Goal: Task Accomplishment & Management: Complete application form

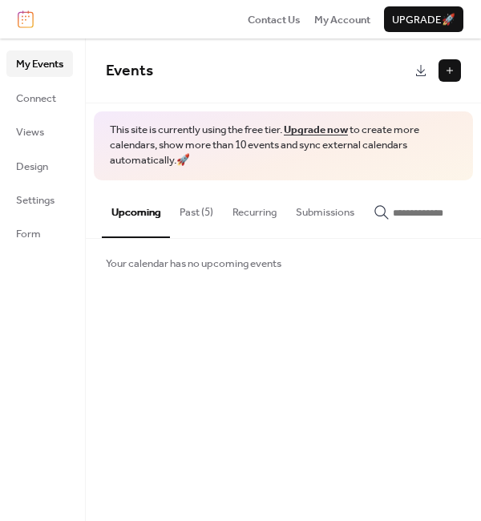
click at [444, 71] on button at bounding box center [450, 70] width 22 height 22
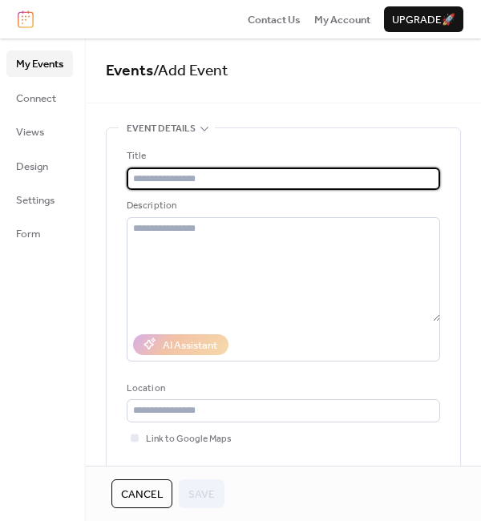
type input "*"
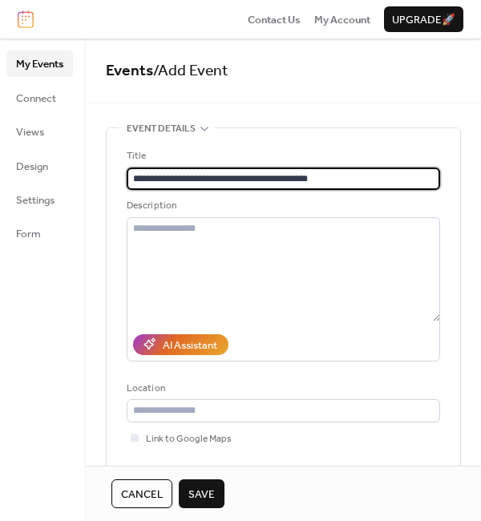
type input "**********"
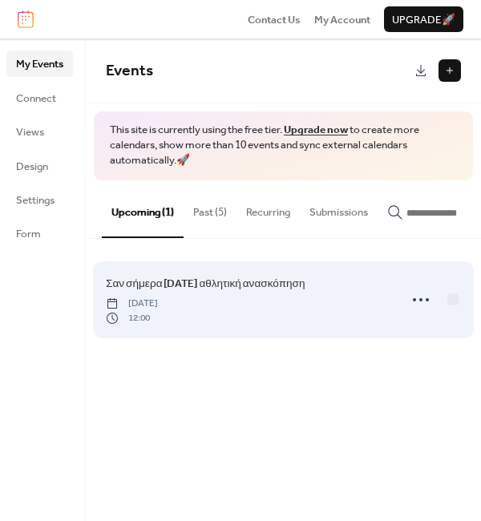
click at [306, 279] on span "Σαν σήμερα [DATE] αθλητική ανασκόπηση" at bounding box center [206, 284] width 200 height 16
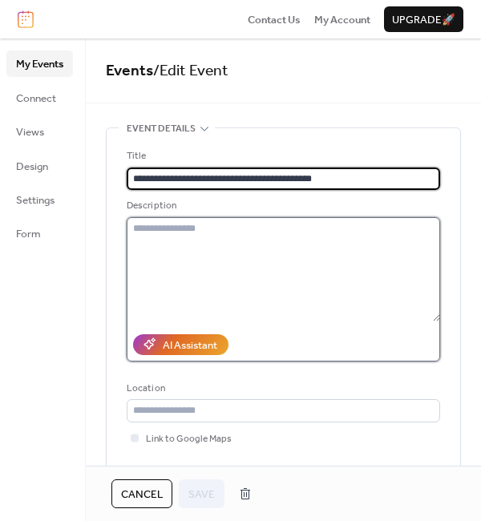
click at [193, 259] on textarea at bounding box center [284, 269] width 314 height 104
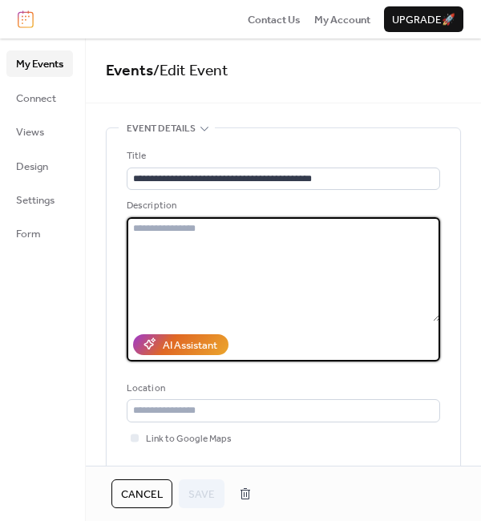
paste textarea "**********"
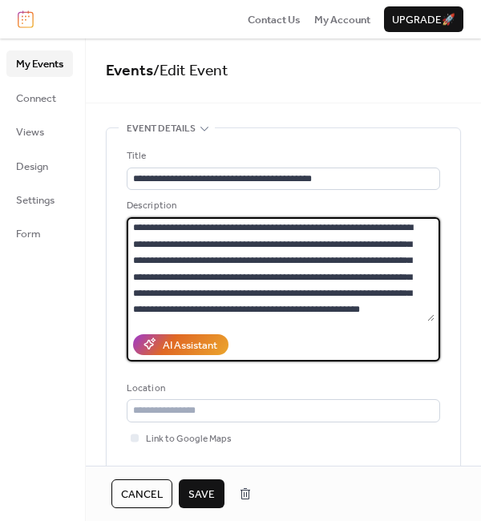
scroll to position [1742, 0]
click at [253, 280] on textarea at bounding box center [281, 269] width 308 height 104
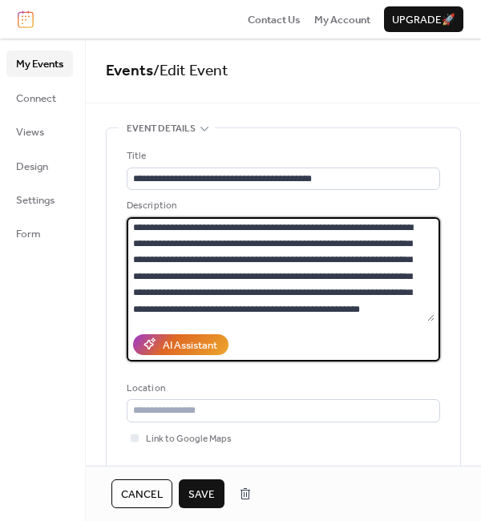
scroll to position [1887, 0]
click at [346, 243] on textarea at bounding box center [281, 269] width 308 height 104
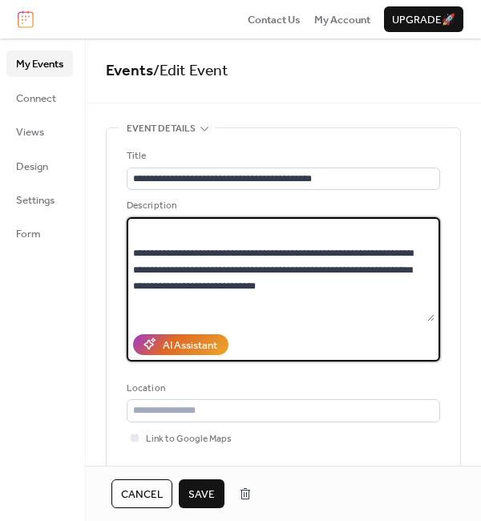
scroll to position [1618, 0]
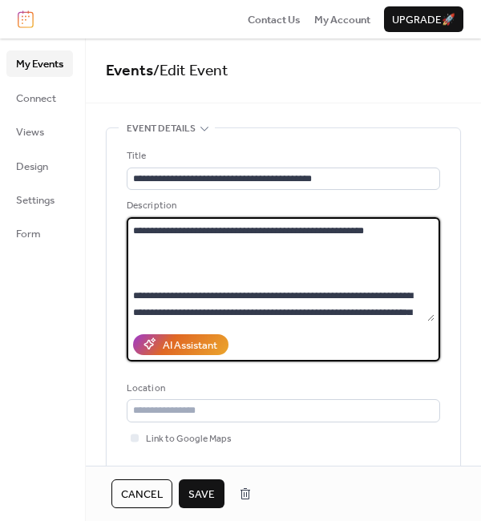
click at [245, 295] on textarea at bounding box center [281, 269] width 308 height 104
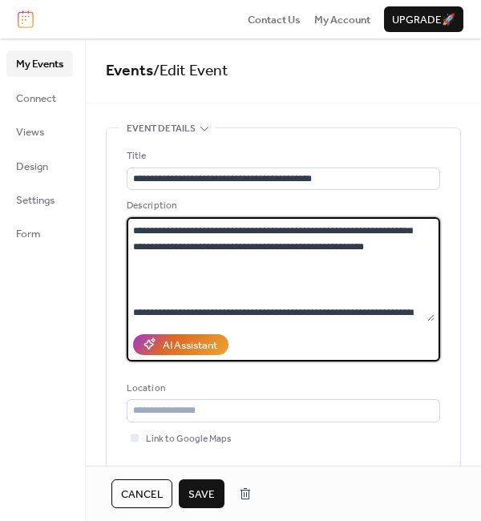
scroll to position [1667, 0]
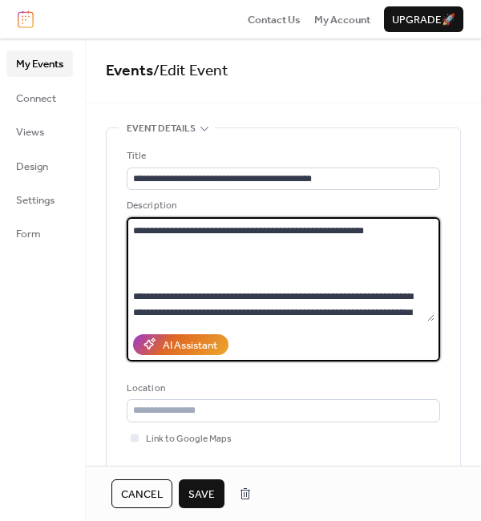
click at [432, 290] on textarea at bounding box center [281, 269] width 308 height 104
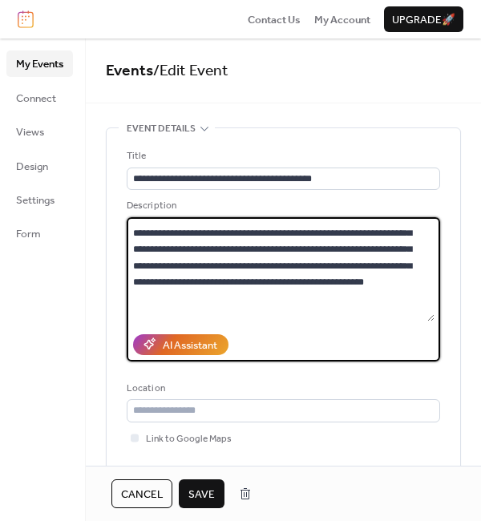
scroll to position [1573, 0]
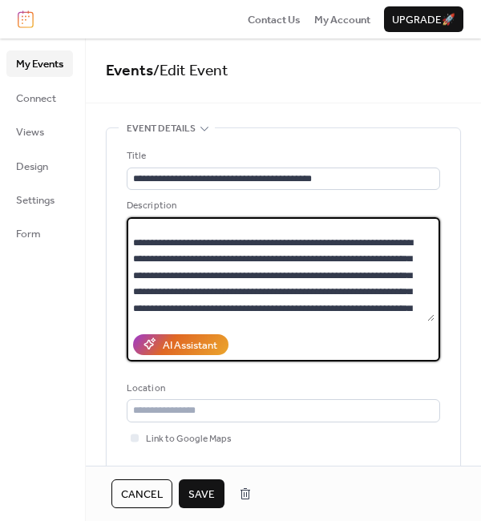
click at [248, 241] on textarea at bounding box center [281, 269] width 308 height 104
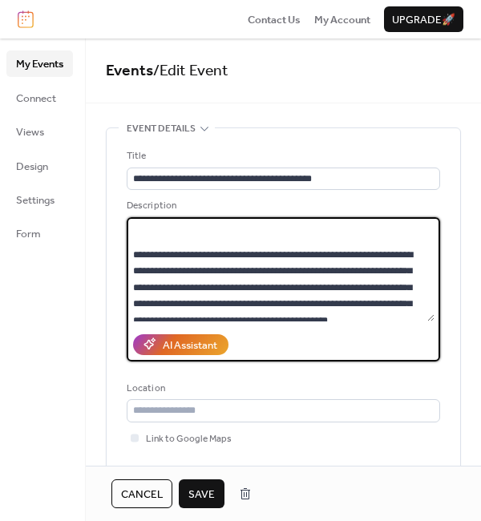
scroll to position [1415, 0]
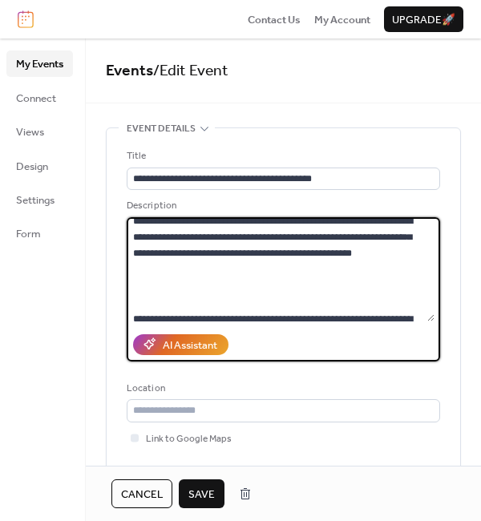
click at [254, 283] on textarea at bounding box center [281, 269] width 308 height 104
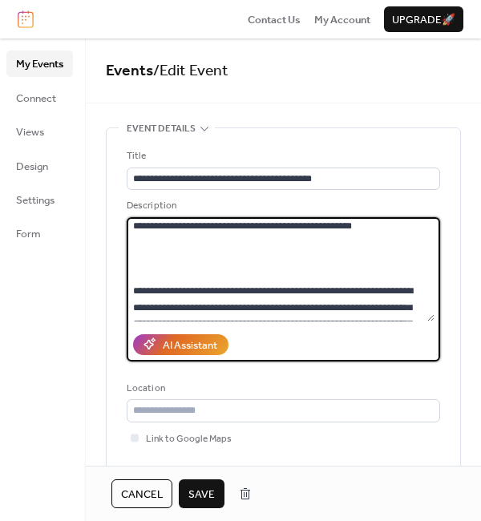
scroll to position [1514, 0]
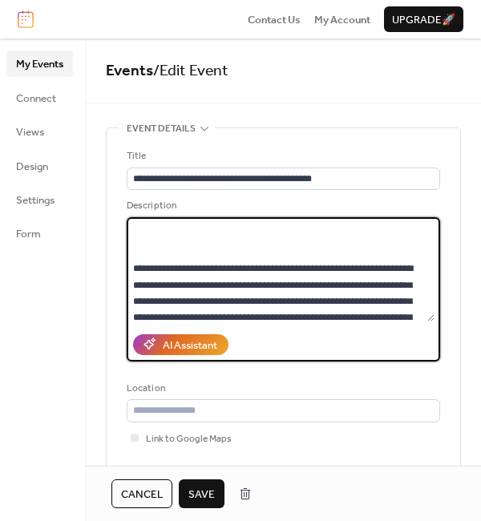
click at [283, 289] on textarea at bounding box center [281, 269] width 308 height 104
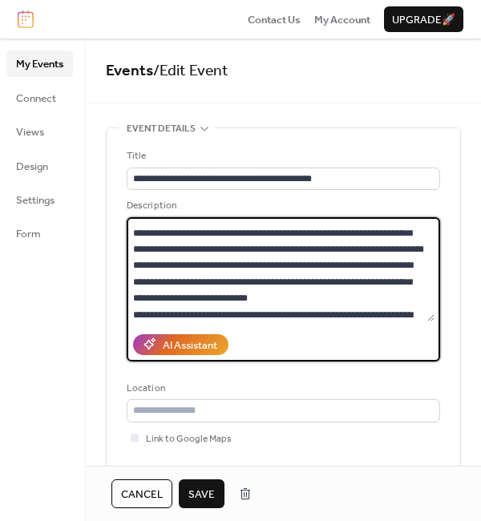
scroll to position [338, 0]
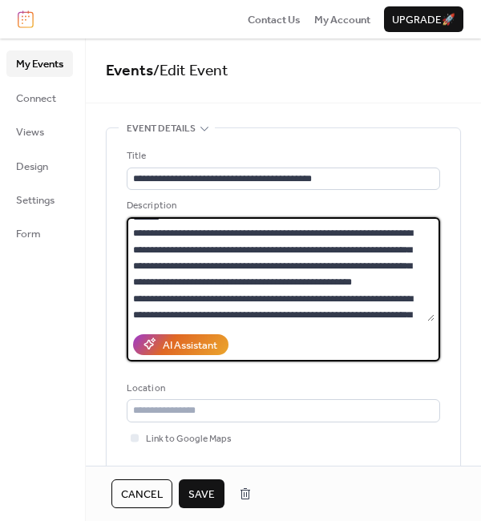
click at [270, 291] on textarea at bounding box center [281, 269] width 308 height 104
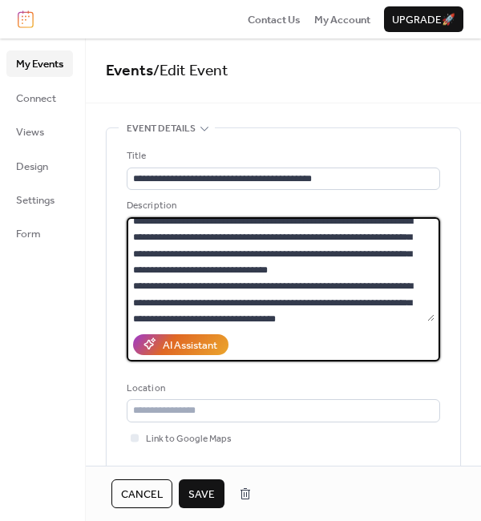
scroll to position [92, 0]
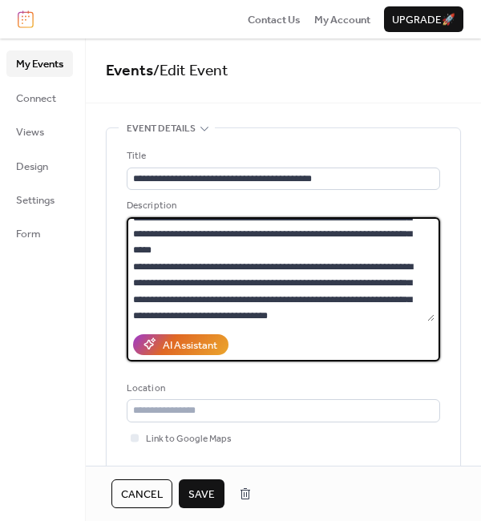
click at [290, 252] on textarea at bounding box center [281, 269] width 308 height 104
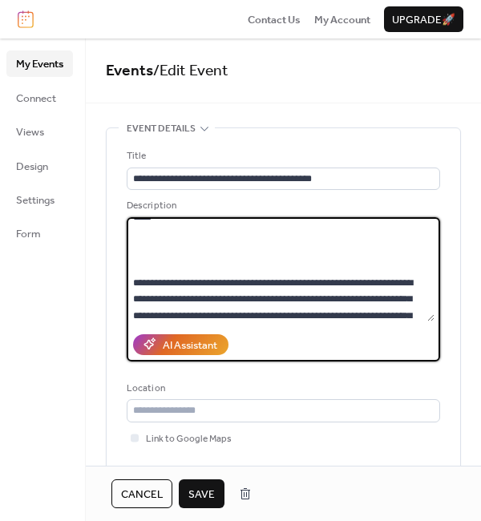
scroll to position [158, 0]
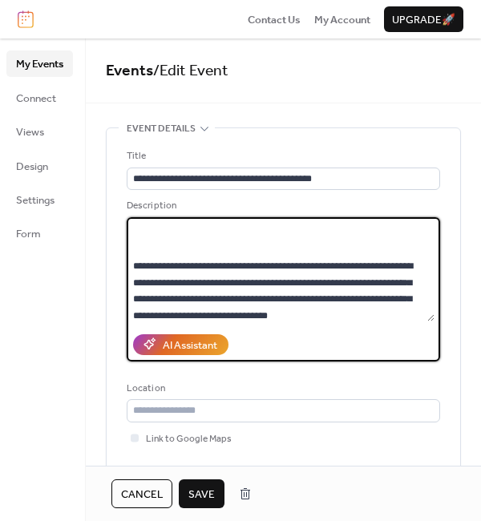
click at [371, 311] on textarea at bounding box center [281, 269] width 308 height 104
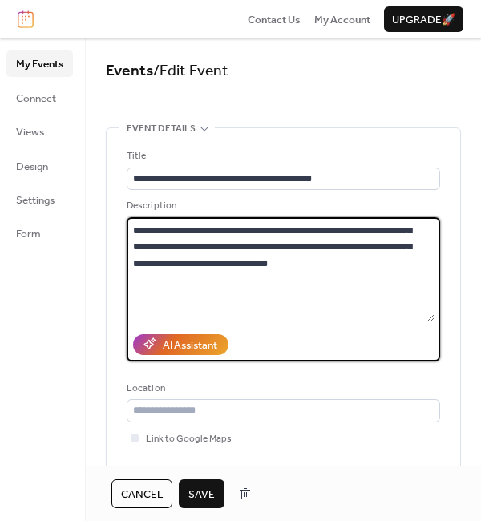
scroll to position [0, 0]
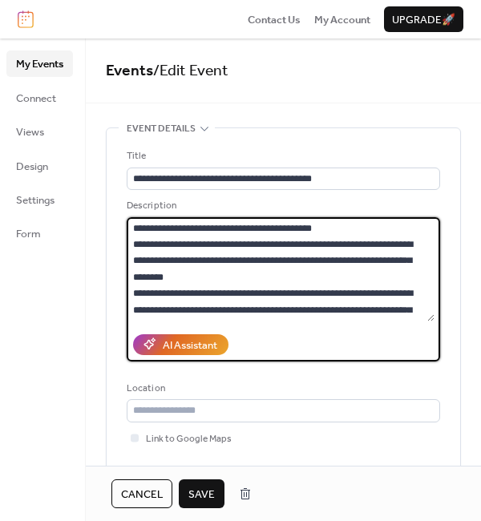
click at [276, 274] on textarea at bounding box center [281, 269] width 308 height 104
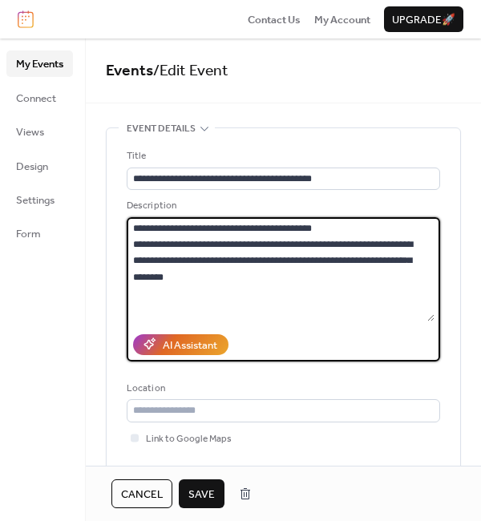
drag, startPoint x: 431, startPoint y: 225, endPoint x: 435, endPoint y: 209, distance: 16.5
click at [435, 209] on div "Description" at bounding box center [284, 280] width 314 height 164
click at [381, 229] on textarea at bounding box center [281, 269] width 308 height 104
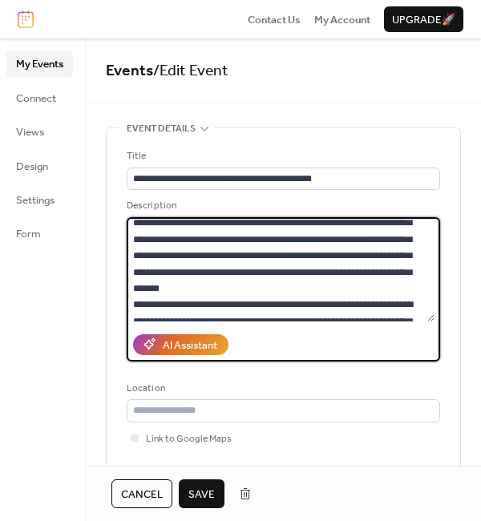
scroll to position [430, 0]
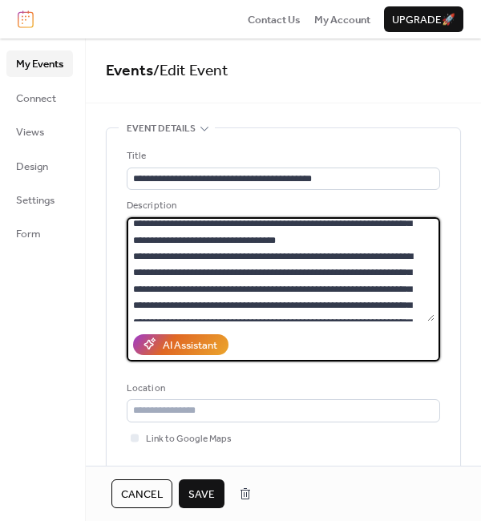
click at [346, 237] on textarea at bounding box center [281, 269] width 308 height 104
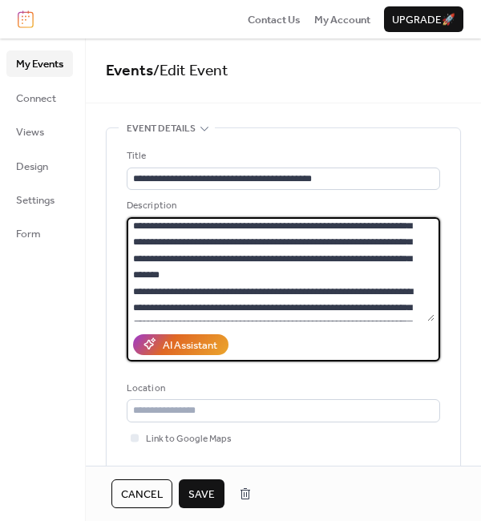
scroll to position [567, 0]
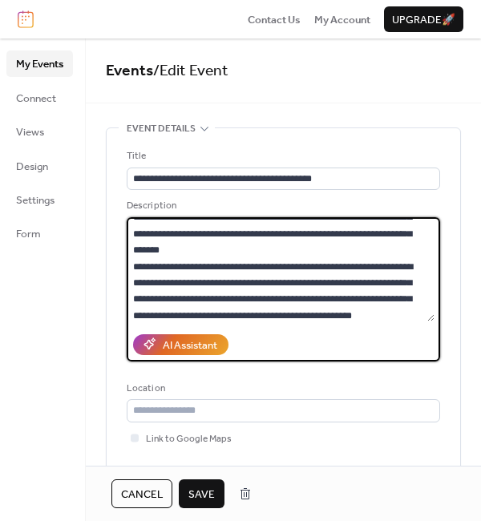
click at [375, 244] on textarea at bounding box center [281, 269] width 308 height 104
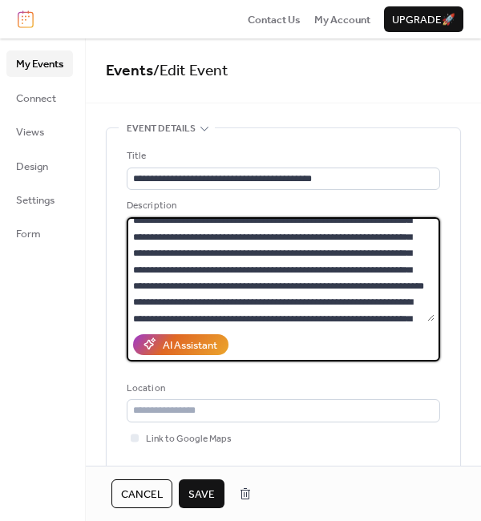
scroll to position [815, 0]
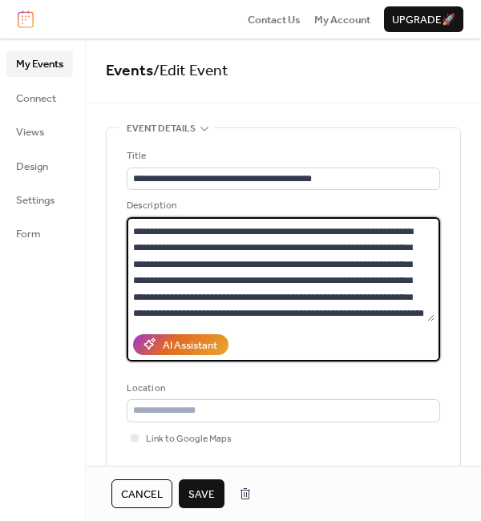
click at [333, 228] on textarea at bounding box center [281, 269] width 308 height 104
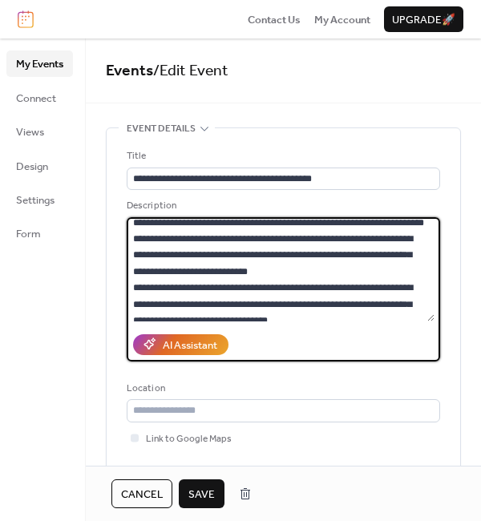
scroll to position [999, 0]
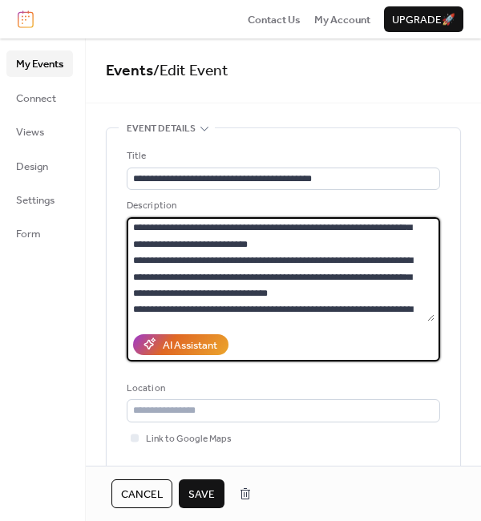
click at [304, 223] on textarea at bounding box center [281, 269] width 308 height 104
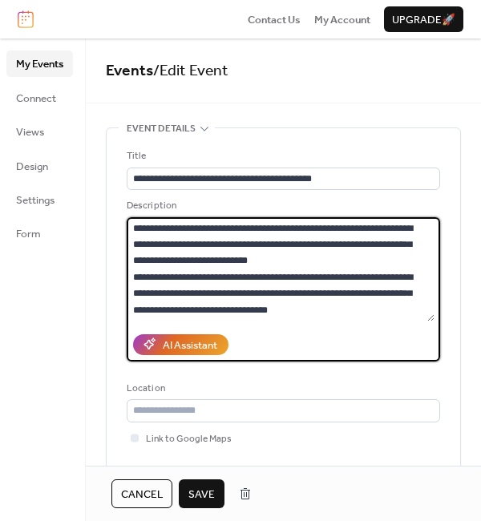
scroll to position [1064, 0]
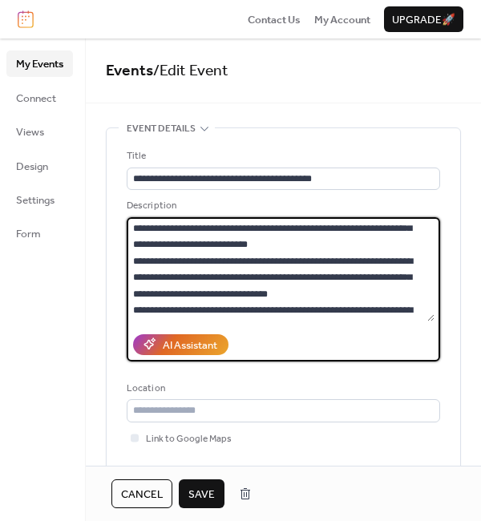
click at [314, 276] on textarea at bounding box center [281, 269] width 308 height 104
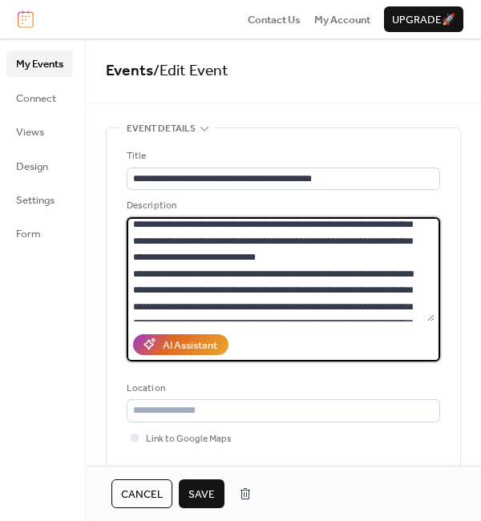
scroll to position [1217, 0]
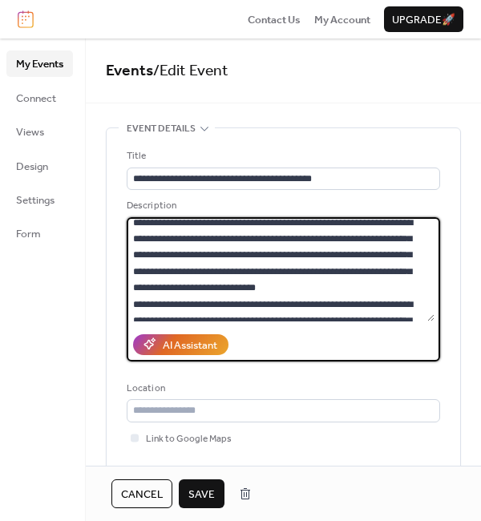
click at [349, 237] on textarea at bounding box center [281, 269] width 308 height 104
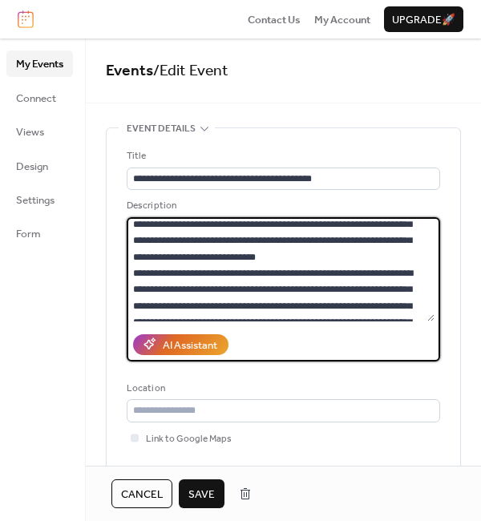
scroll to position [1327, 0]
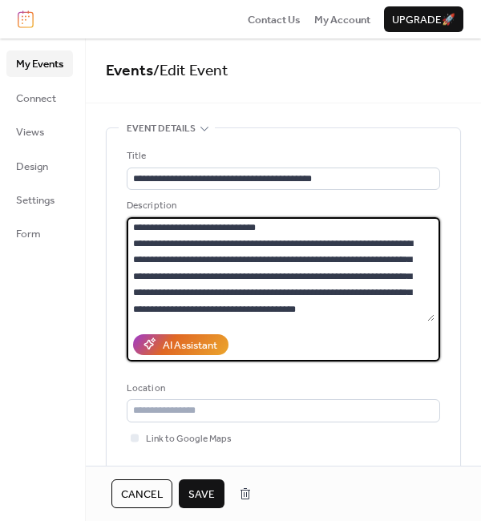
click at [167, 277] on textarea at bounding box center [281, 269] width 308 height 104
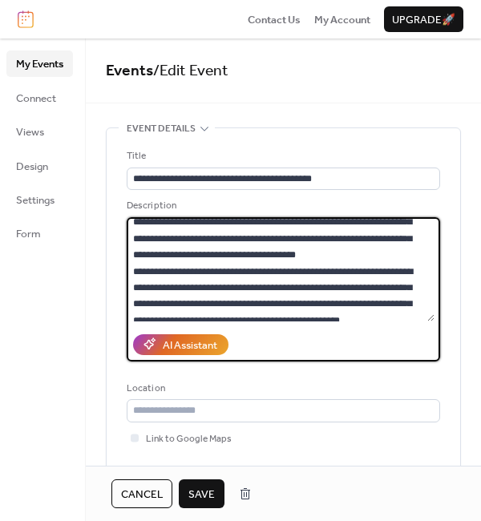
scroll to position [1477, 0]
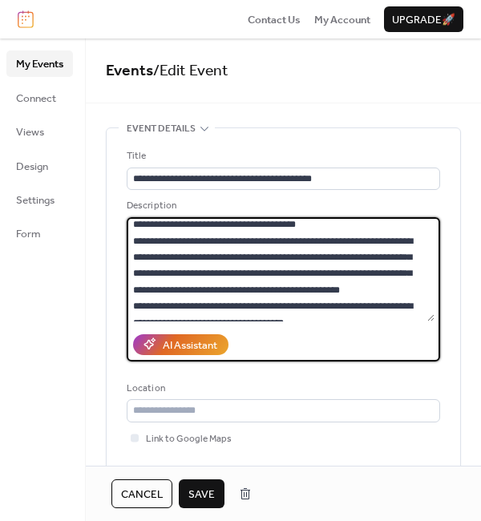
click at [419, 273] on textarea at bounding box center [281, 269] width 308 height 104
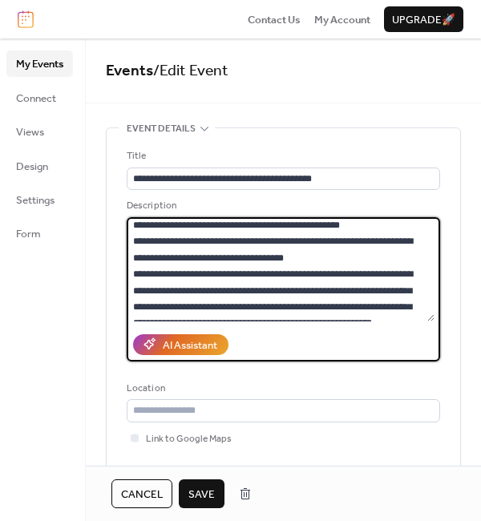
scroll to position [1622, 0]
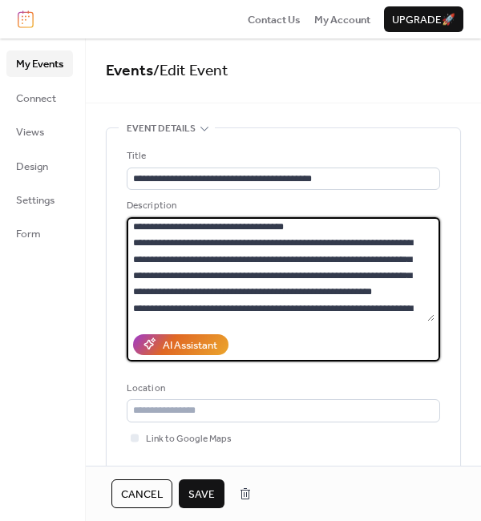
click at [277, 264] on textarea at bounding box center [281, 269] width 308 height 104
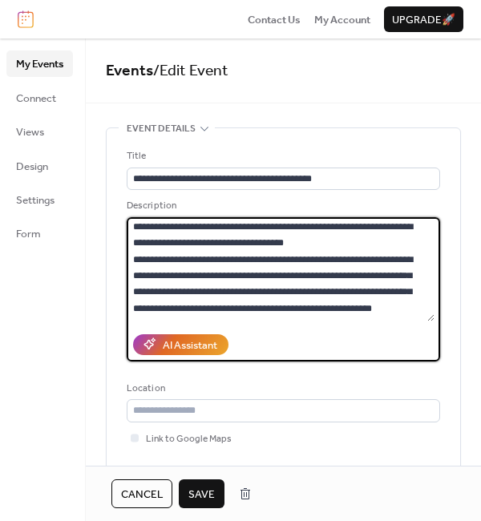
scroll to position [1639, 0]
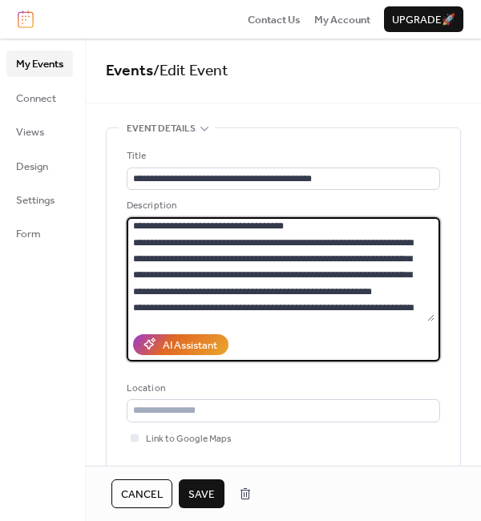
click at [355, 294] on textarea at bounding box center [281, 269] width 308 height 104
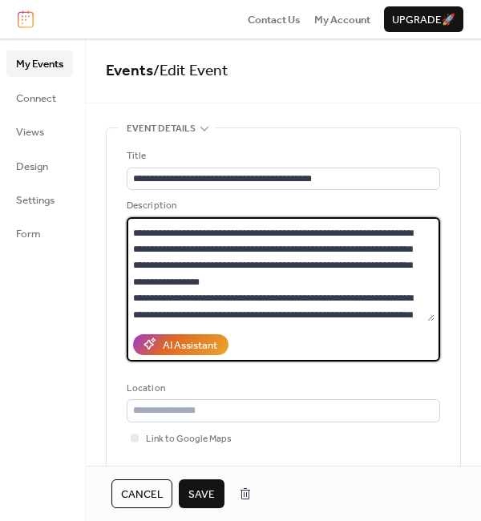
scroll to position [1761, 0]
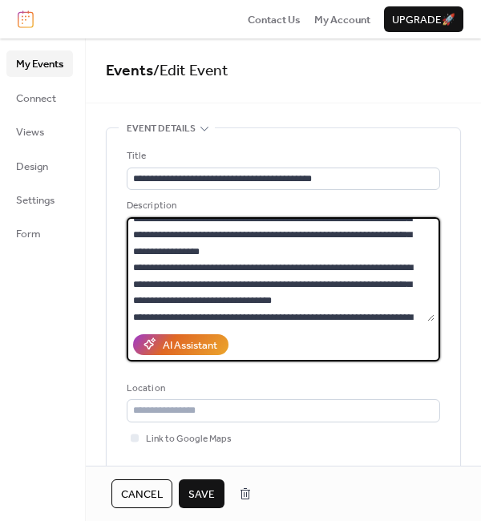
click at [244, 263] on textarea at bounding box center [281, 269] width 308 height 104
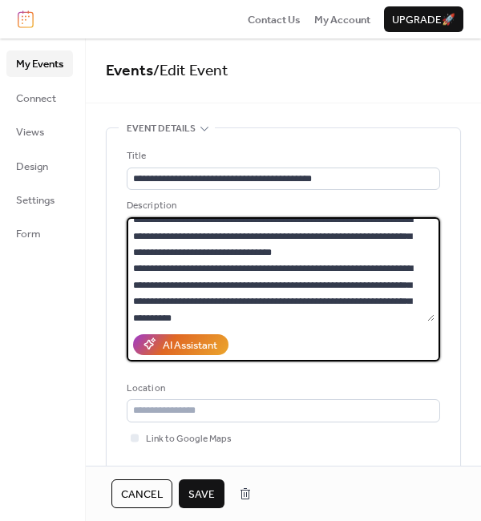
scroll to position [1873, 0]
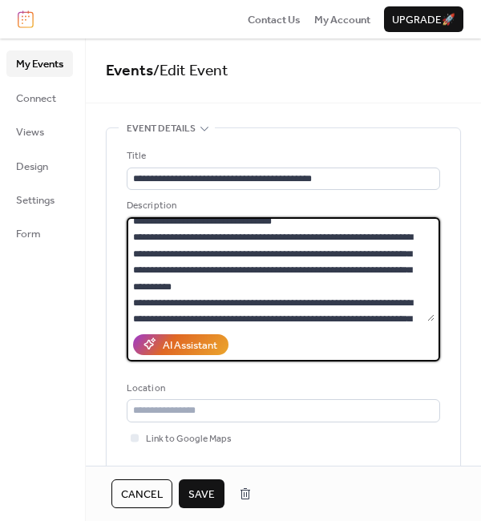
click at [335, 258] on textarea at bounding box center [281, 269] width 308 height 104
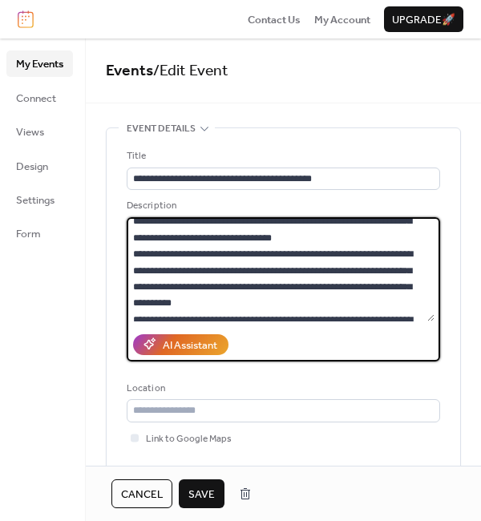
scroll to position [1905, 0]
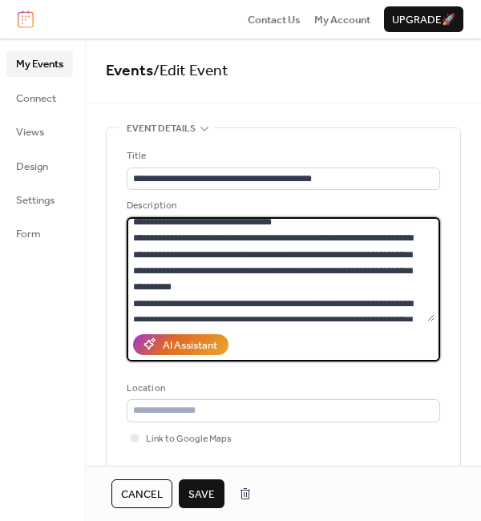
click at [345, 301] on textarea at bounding box center [281, 269] width 308 height 104
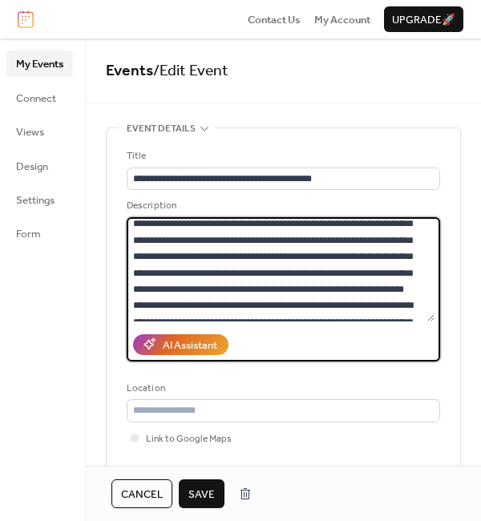
scroll to position [2082, 0]
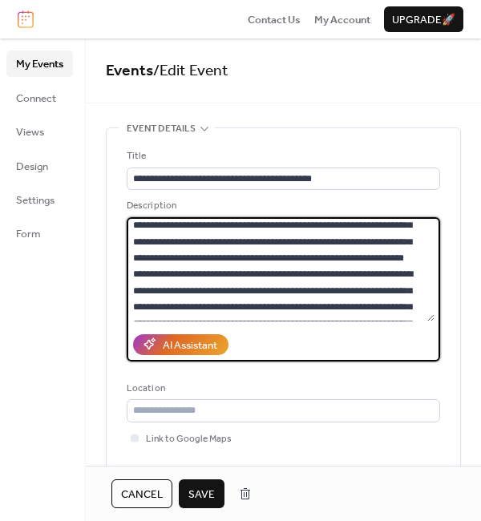
click at [299, 241] on textarea at bounding box center [281, 269] width 308 height 104
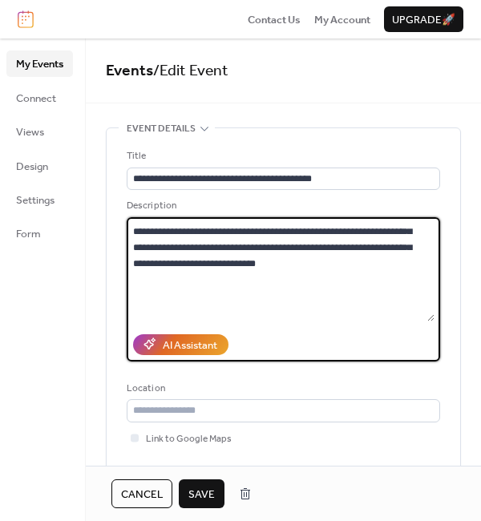
scroll to position [2223, 0]
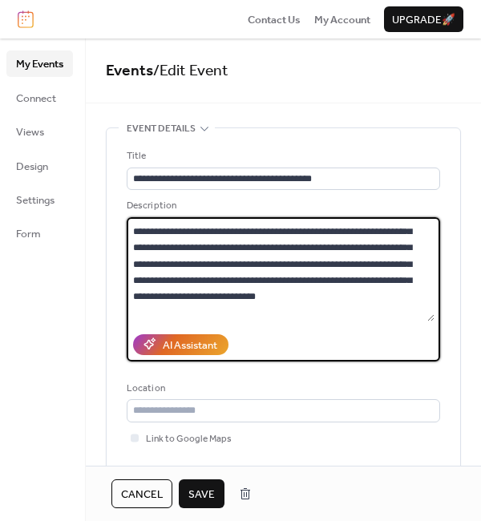
click at [375, 276] on textarea at bounding box center [281, 269] width 308 height 104
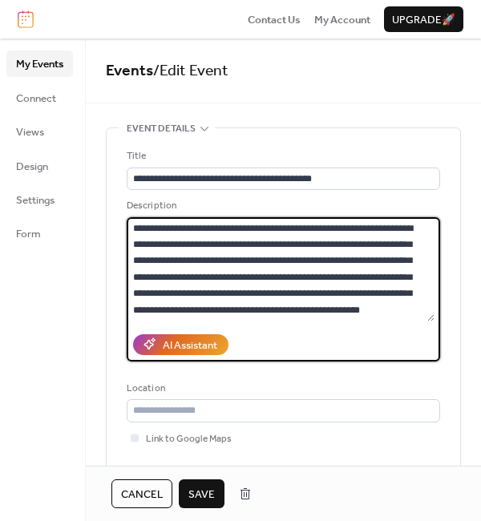
scroll to position [3190, 0]
click at [245, 291] on textarea at bounding box center [281, 269] width 308 height 104
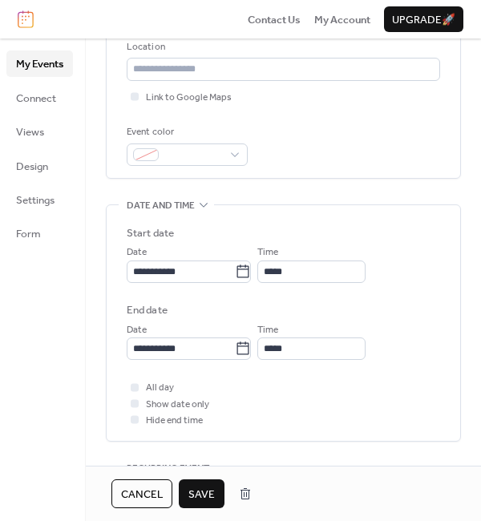
scroll to position [347, 0]
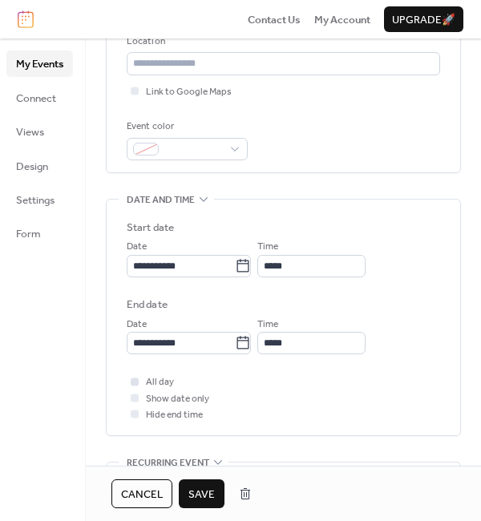
type textarea "**********"
click at [137, 381] on div at bounding box center [135, 382] width 8 height 8
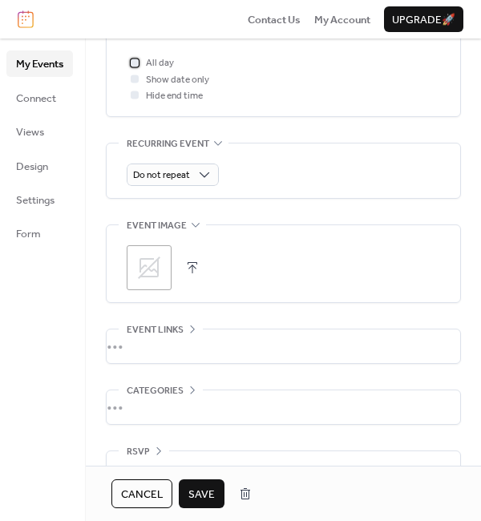
scroll to position [703, 0]
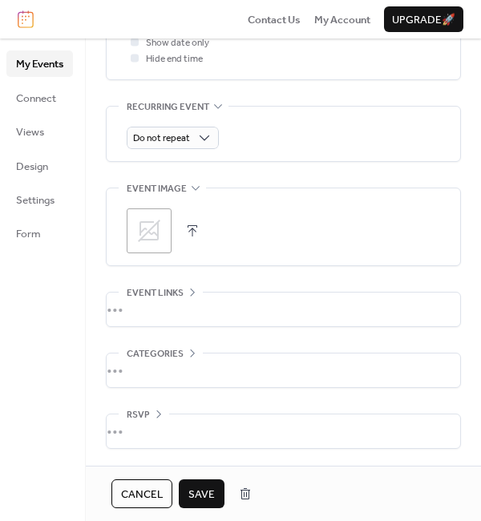
click at [152, 232] on icon at bounding box center [149, 231] width 26 height 26
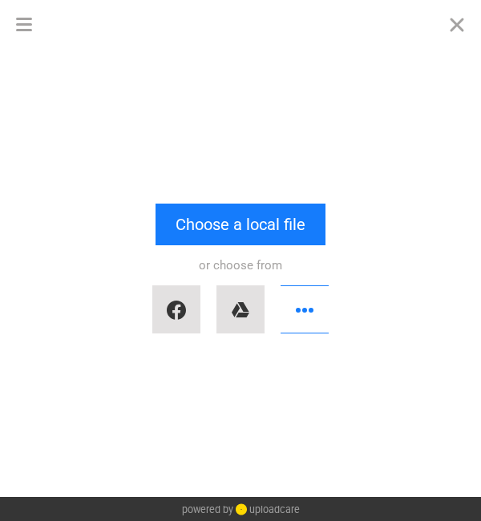
scroll to position [3205, 0]
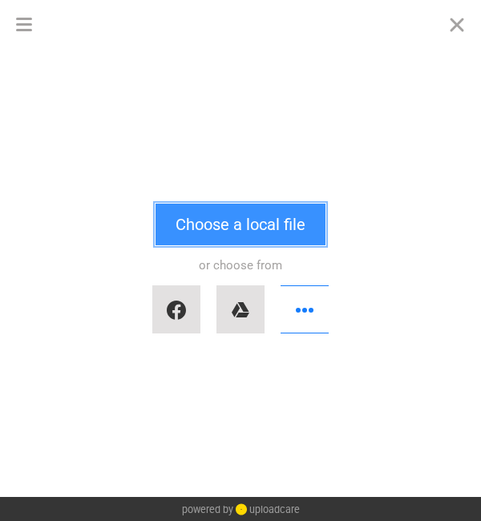
click at [249, 205] on button "Choose a local file" at bounding box center [241, 225] width 170 height 42
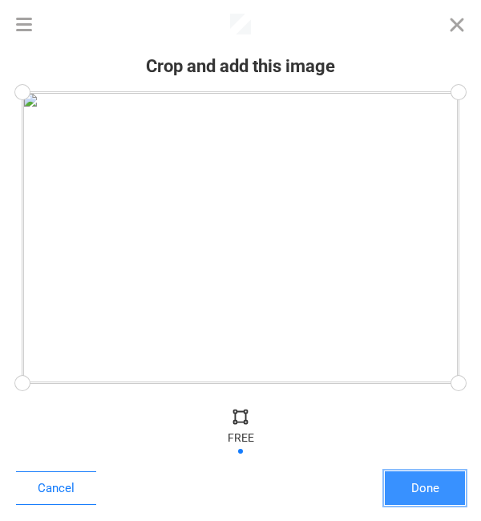
click at [432, 499] on button "Done" at bounding box center [425, 489] width 80 height 34
